Goal: Task Accomplishment & Management: Manage account settings

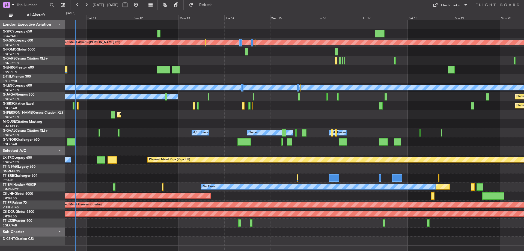
click at [131, 144] on div "Planned Maint Athens ([PERSON_NAME] Intl) Unplanned Maint [GEOGRAPHIC_DATA] (At…" at bounding box center [294, 132] width 459 height 225
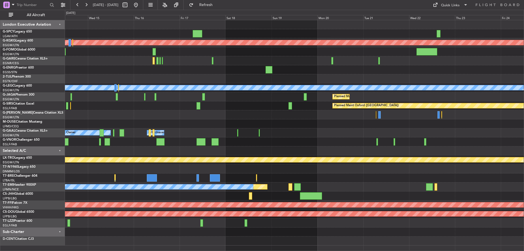
click at [241, 150] on div "Planned Maint Athens ([PERSON_NAME] Intl) Planned Maint [GEOGRAPHIC_DATA] ([GEO…" at bounding box center [294, 132] width 459 height 225
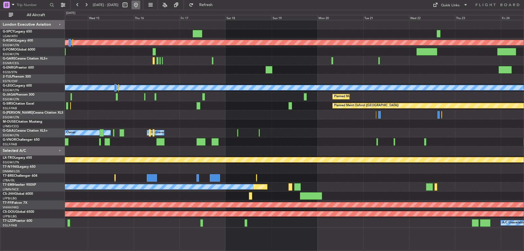
click at [140, 1] on button at bounding box center [136, 5] width 9 height 9
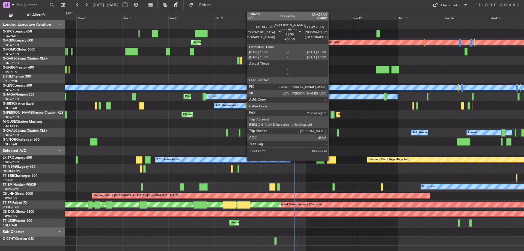
click at [331, 114] on div at bounding box center [333, 114] width 4 height 7
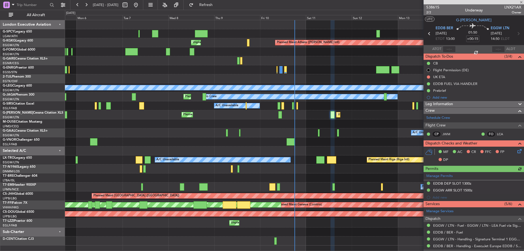
click at [517, 152] on icon at bounding box center [519, 150] width 4 height 4
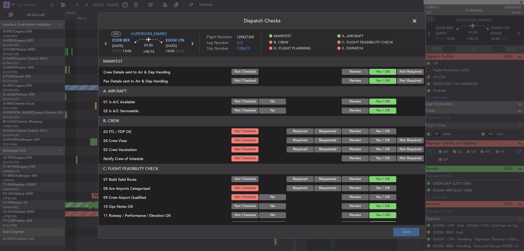
click at [386, 132] on button "Yes / OK" at bounding box center [382, 131] width 27 height 6
click at [405, 142] on button "Not Required" at bounding box center [410, 140] width 27 height 6
drag, startPoint x: 402, startPoint y: 149, endPoint x: 386, endPoint y: 164, distance: 22.4
click at [399, 153] on div "Not Required" at bounding box center [410, 150] width 28 height 8
drag, startPoint x: 401, startPoint y: 149, endPoint x: 392, endPoint y: 156, distance: 11.7
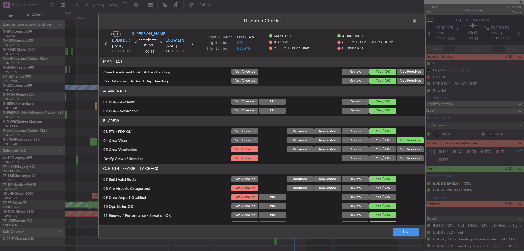
click at [401, 149] on button "Not Required" at bounding box center [410, 149] width 27 height 6
click at [388, 157] on button "Yes / OK" at bounding box center [382, 158] width 27 height 6
drag, startPoint x: 375, startPoint y: 186, endPoint x: 375, endPoint y: 191, distance: 4.9
click at [375, 186] on button "Yes / OK" at bounding box center [382, 188] width 27 height 6
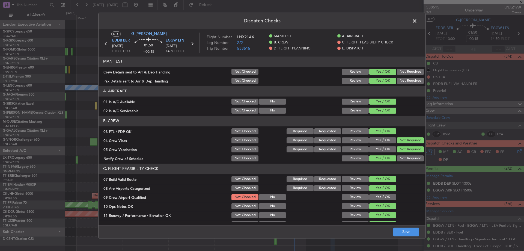
drag, startPoint x: 375, startPoint y: 196, endPoint x: 384, endPoint y: 213, distance: 19.8
click at [375, 196] on button "Yes / OK" at bounding box center [382, 197] width 27 height 6
click at [403, 228] on button "Save" at bounding box center [406, 231] width 26 height 9
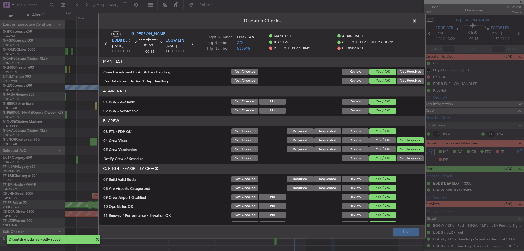
click at [418, 21] on span at bounding box center [418, 22] width 0 height 11
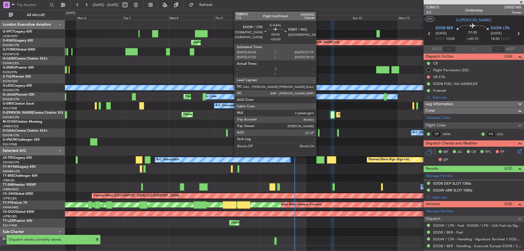
click at [319, 130] on div at bounding box center [319, 132] width 2 height 7
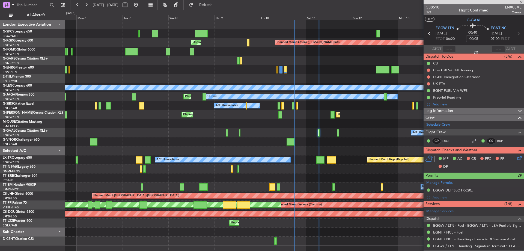
click at [519, 155] on div "MF AC CR FFC FP DP" at bounding box center [474, 162] width 100 height 19
click at [517, 158] on icon at bounding box center [519, 157] width 4 height 4
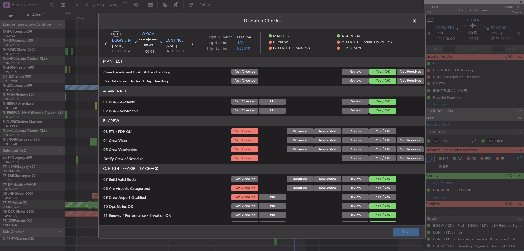
click at [386, 133] on button "Yes / OK" at bounding box center [382, 131] width 27 height 6
drag, startPoint x: 405, startPoint y: 140, endPoint x: 404, endPoint y: 144, distance: 5.2
click at [405, 141] on button "Not Required" at bounding box center [410, 140] width 27 height 6
drag, startPoint x: 403, startPoint y: 146, endPoint x: 402, endPoint y: 149, distance: 3.1
click at [402, 148] on div "Not Required" at bounding box center [410, 150] width 28 height 8
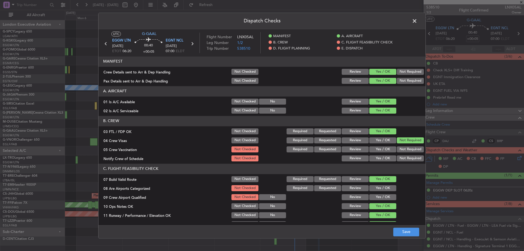
drag, startPoint x: 402, startPoint y: 149, endPoint x: 399, endPoint y: 152, distance: 3.5
click at [401, 150] on button "Not Required" at bounding box center [410, 149] width 27 height 6
drag, startPoint x: 385, startPoint y: 158, endPoint x: 378, endPoint y: 177, distance: 20.3
click at [384, 159] on button "Yes / OK" at bounding box center [382, 158] width 27 height 6
drag, startPoint x: 377, startPoint y: 188, endPoint x: 377, endPoint y: 193, distance: 5.8
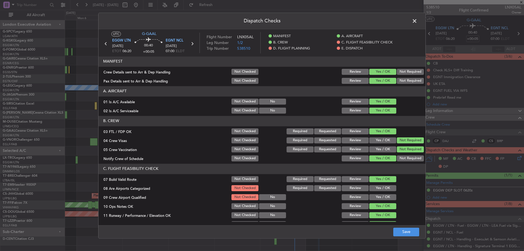
click at [377, 188] on button "Yes / OK" at bounding box center [382, 188] width 27 height 6
drag, startPoint x: 376, startPoint y: 195, endPoint x: 379, endPoint y: 198, distance: 4.3
click at [376, 196] on button "Yes / OK" at bounding box center [382, 197] width 27 height 6
click at [407, 230] on button "Save" at bounding box center [406, 231] width 26 height 9
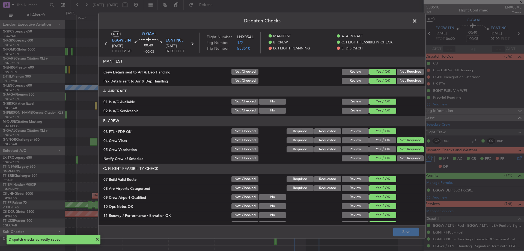
click at [418, 22] on span at bounding box center [418, 22] width 0 height 11
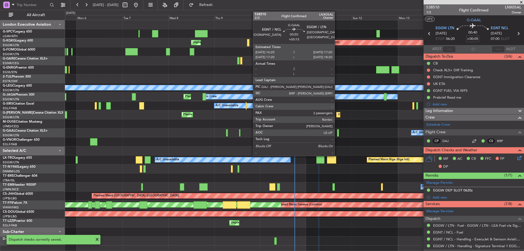
click at [337, 134] on div at bounding box center [338, 132] width 2 height 7
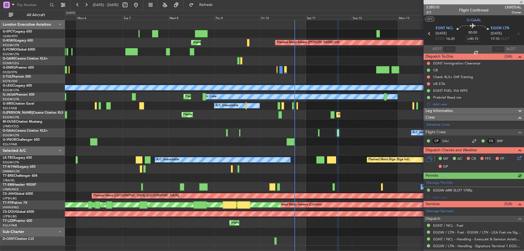
click at [517, 156] on icon at bounding box center [519, 157] width 4 height 4
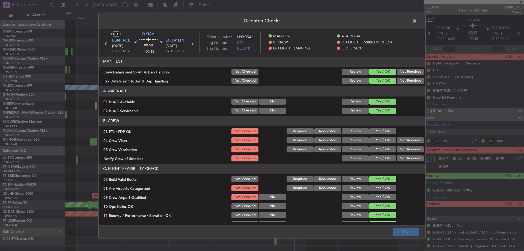
click at [383, 131] on button "Yes / OK" at bounding box center [382, 131] width 27 height 6
click at [401, 138] on section "B. CREW 03 FTL / FDP OK Not Checked Required Requested Review Yes / OK 04 Crew …" at bounding box center [262, 139] width 327 height 46
drag, startPoint x: 402, startPoint y: 139, endPoint x: 404, endPoint y: 151, distance: 12.0
click at [402, 141] on button "Not Required" at bounding box center [410, 140] width 27 height 6
drag, startPoint x: 404, startPoint y: 152, endPoint x: 406, endPoint y: 149, distance: 3.8
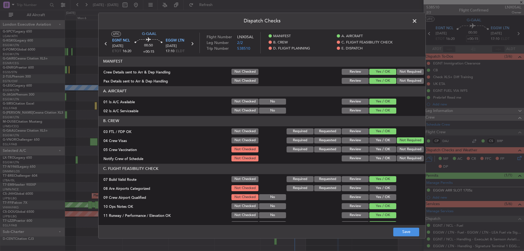
click at [405, 152] on div "Not Required" at bounding box center [410, 150] width 28 height 8
drag, startPoint x: 407, startPoint y: 149, endPoint x: 393, endPoint y: 158, distance: 16.7
click at [405, 150] on button "Not Required" at bounding box center [410, 149] width 27 height 6
click at [388, 160] on button "Yes / OK" at bounding box center [382, 158] width 27 height 6
click at [381, 188] on button "Yes / OK" at bounding box center [382, 188] width 27 height 6
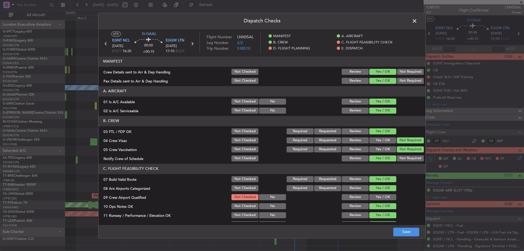
drag, startPoint x: 377, startPoint y: 197, endPoint x: 380, endPoint y: 205, distance: 8.8
click at [378, 198] on button "Yes / OK" at bounding box center [382, 197] width 27 height 6
click at [401, 233] on button "Save" at bounding box center [406, 231] width 26 height 9
click at [418, 22] on span at bounding box center [418, 22] width 0 height 11
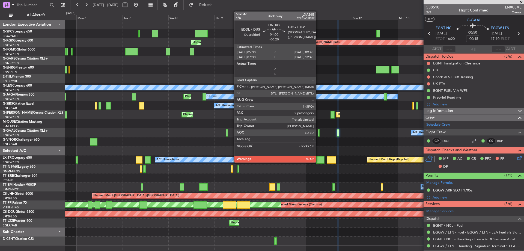
click at [318, 161] on div at bounding box center [320, 159] width 8 height 7
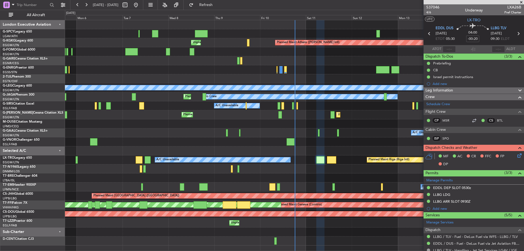
click at [517, 154] on icon at bounding box center [519, 154] width 4 height 4
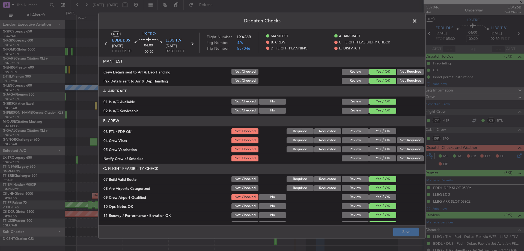
drag, startPoint x: 374, startPoint y: 131, endPoint x: 392, endPoint y: 135, distance: 17.7
click at [378, 133] on button "Yes / OK" at bounding box center [382, 131] width 27 height 6
click at [405, 140] on button "Not Required" at bounding box center [410, 140] width 27 height 6
click at [403, 148] on button "Not Required" at bounding box center [410, 149] width 27 height 6
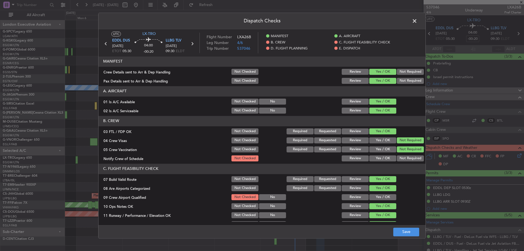
drag, startPoint x: 387, startPoint y: 158, endPoint x: 382, endPoint y: 167, distance: 9.7
click at [387, 158] on button "Yes / OK" at bounding box center [382, 158] width 27 height 6
click at [381, 196] on button "Yes / OK" at bounding box center [382, 197] width 27 height 6
click at [401, 235] on button "Save" at bounding box center [406, 231] width 26 height 9
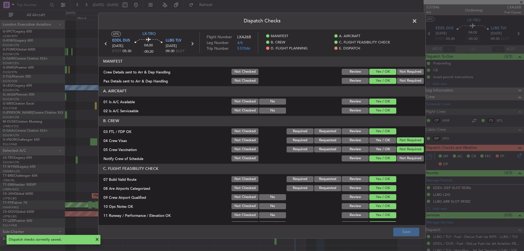
click at [418, 20] on span at bounding box center [418, 22] width 0 height 11
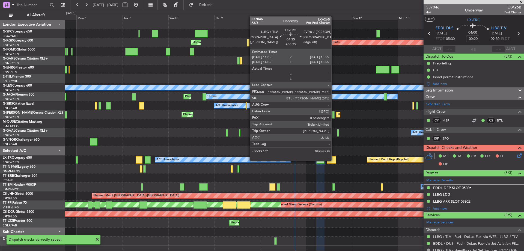
click at [334, 160] on div at bounding box center [331, 159] width 9 height 7
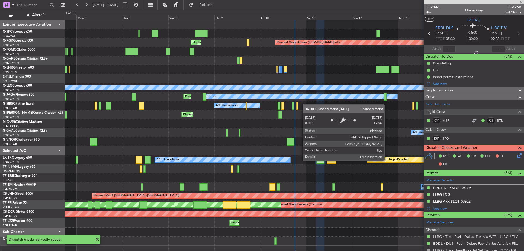
type input "+00:35"
type input "0"
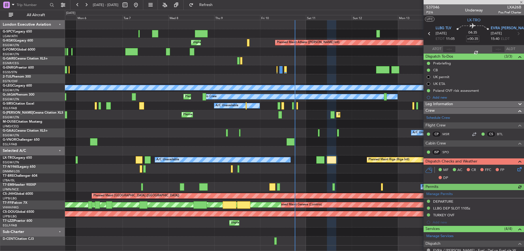
click at [517, 169] on icon at bounding box center [519, 168] width 4 height 4
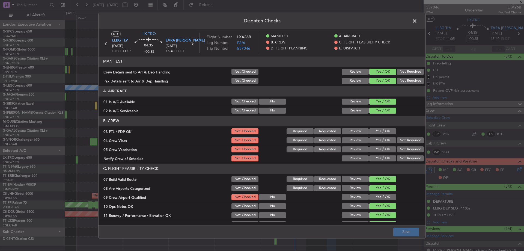
click at [384, 132] on button "Yes / OK" at bounding box center [382, 131] width 27 height 6
drag, startPoint x: 408, startPoint y: 141, endPoint x: 407, endPoint y: 143, distance: 2.9
click at [408, 141] on button "Not Required" at bounding box center [410, 140] width 27 height 6
drag, startPoint x: 404, startPoint y: 150, endPoint x: 390, endPoint y: 155, distance: 14.8
click at [404, 150] on button "Not Required" at bounding box center [410, 149] width 27 height 6
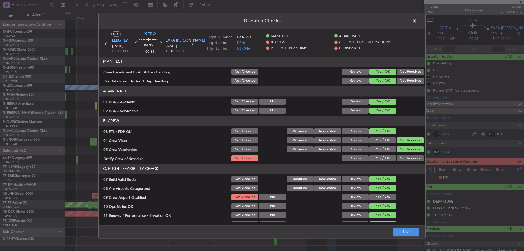
click at [381, 157] on button "Yes / OK" at bounding box center [382, 158] width 27 height 6
drag, startPoint x: 375, startPoint y: 202, endPoint x: 378, endPoint y: 197, distance: 5.3
click at [377, 199] on section "C. FLIGHT FEASIBILITY CHECK 07 Build Valid Route Not Checked Required Requested…" at bounding box center [262, 237] width 327 height 146
click at [378, 197] on button "Yes / OK" at bounding box center [382, 197] width 27 height 6
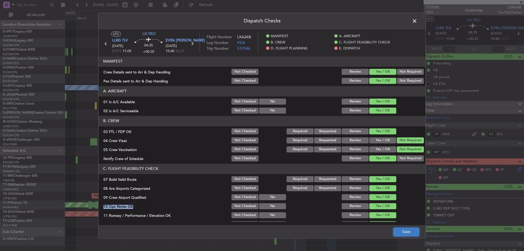
click at [398, 232] on button "Save" at bounding box center [406, 231] width 26 height 9
click at [418, 17] on span at bounding box center [418, 22] width 0 height 11
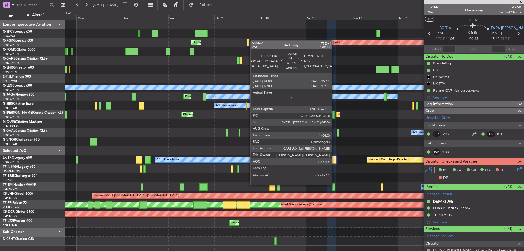
click at [334, 184] on div at bounding box center [334, 186] width 2 height 7
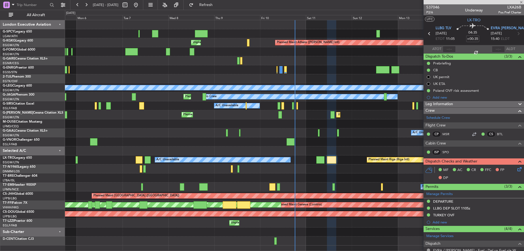
type input "1"
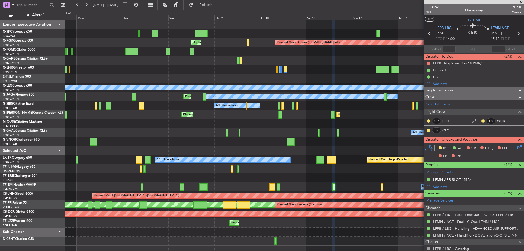
click at [517, 146] on icon at bounding box center [519, 146] width 4 height 4
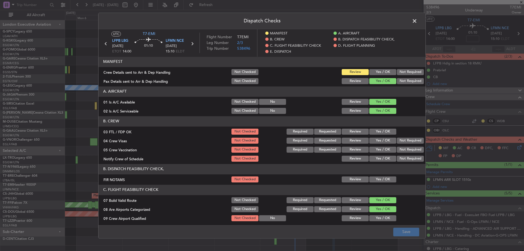
drag, startPoint x: 385, startPoint y: 130, endPoint x: 409, endPoint y: 140, distance: 26.3
click at [389, 132] on button "Yes / OK" at bounding box center [382, 132] width 27 height 6
drag, startPoint x: 409, startPoint y: 140, endPoint x: 408, endPoint y: 150, distance: 9.3
click at [409, 141] on button "Not Required" at bounding box center [410, 141] width 27 height 6
click at [408, 150] on button "Not Required" at bounding box center [410, 150] width 27 height 6
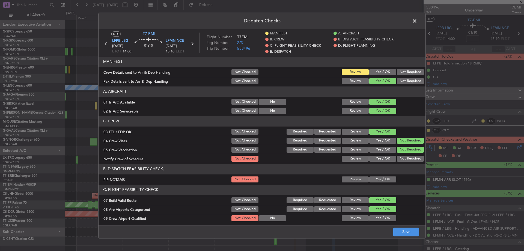
click at [382, 163] on article "MANIFEST Crew Details sent to Arr & Dep Handling Not Checked Review Yes / OK No…" at bounding box center [262, 139] width 327 height 165
click at [384, 161] on button "Yes / OK" at bounding box center [382, 159] width 27 height 6
drag, startPoint x: 386, startPoint y: 218, endPoint x: 389, endPoint y: 222, distance: 4.2
click at [387, 218] on button "Yes / OK" at bounding box center [382, 218] width 27 height 6
click at [401, 234] on button "Save" at bounding box center [406, 231] width 26 height 9
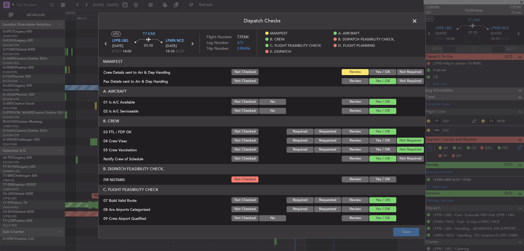
click at [418, 23] on span at bounding box center [418, 22] width 0 height 11
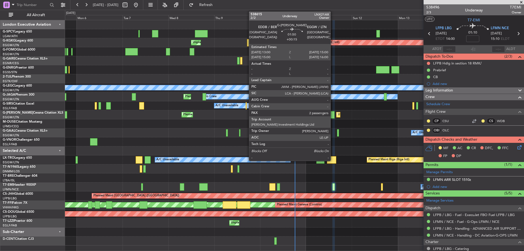
click at [333, 112] on div at bounding box center [333, 114] width 4 height 7
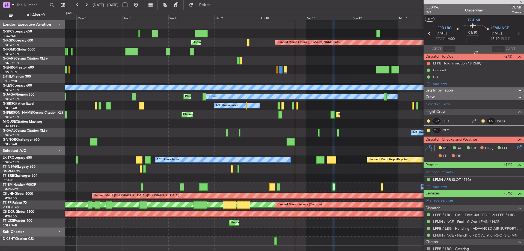
type input "+00:15"
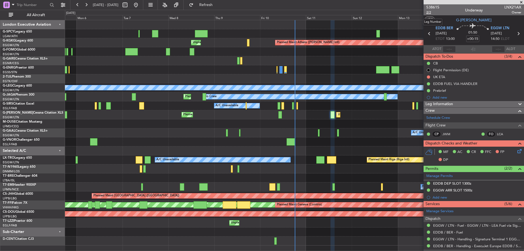
click at [427, 11] on span "2/2" at bounding box center [433, 12] width 13 height 5
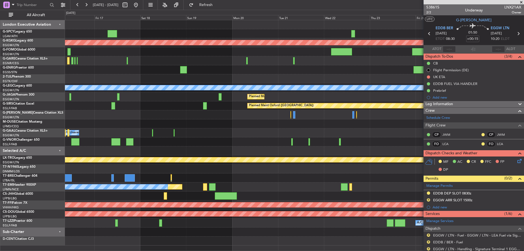
click at [75, 91] on div "Planned Maint Athens ([PERSON_NAME] Intl) Planned Maint [GEOGRAPHIC_DATA] ([GEO…" at bounding box center [294, 132] width 459 height 225
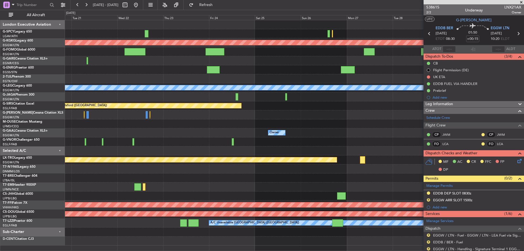
click at [137, 94] on div "Planned Maint Athens ([PERSON_NAME] Intl) Planned Maint [GEOGRAPHIC_DATA] ([GEO…" at bounding box center [294, 132] width 459 height 225
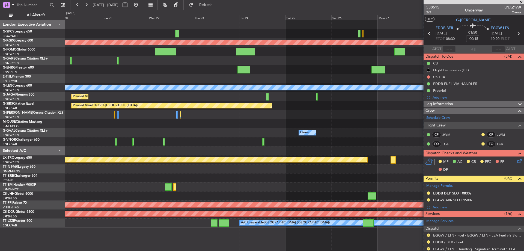
click at [66, 202] on div "Planned Maint Athens ([PERSON_NAME] Intl) Planned Maint [GEOGRAPHIC_DATA] ([GEO…" at bounding box center [294, 123] width 459 height 207
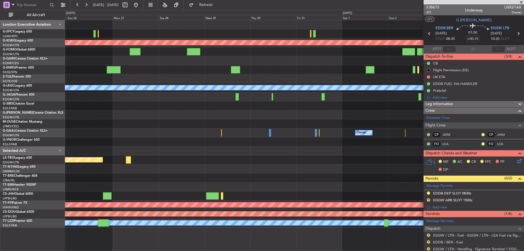
click at [90, 196] on div at bounding box center [294, 195] width 459 height 9
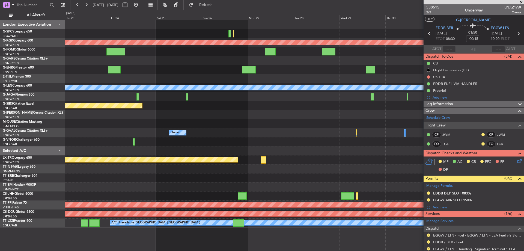
click at [228, 196] on div at bounding box center [294, 195] width 459 height 9
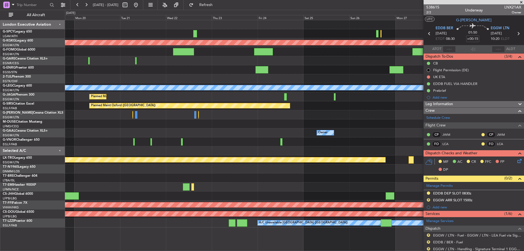
click at [363, 200] on div "Planned Maint Athens ([PERSON_NAME] Intl) Planned Maint [GEOGRAPHIC_DATA] ([GEO…" at bounding box center [294, 123] width 459 height 207
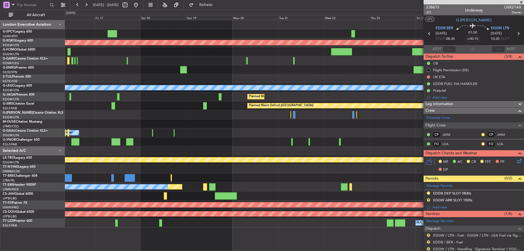
click at [256, 201] on div "Planned Maint Athens ([PERSON_NAME] Intl) Planned Maint [GEOGRAPHIC_DATA] ([GEO…" at bounding box center [294, 123] width 459 height 207
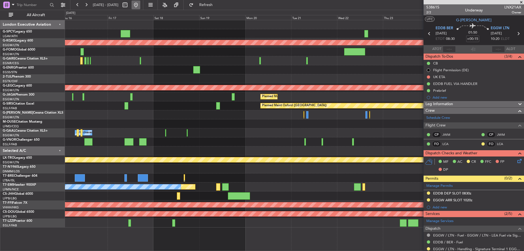
click at [140, 4] on button at bounding box center [136, 5] width 9 height 9
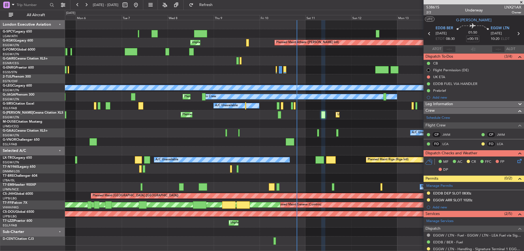
click at [520, 1] on span at bounding box center [521, 2] width 5 height 5
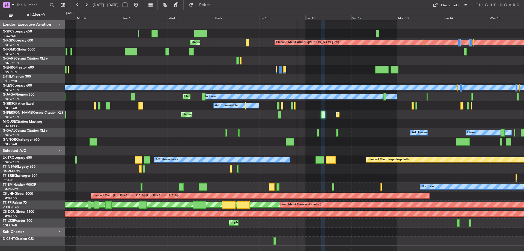
type input "0"
